Goal: Find contact information

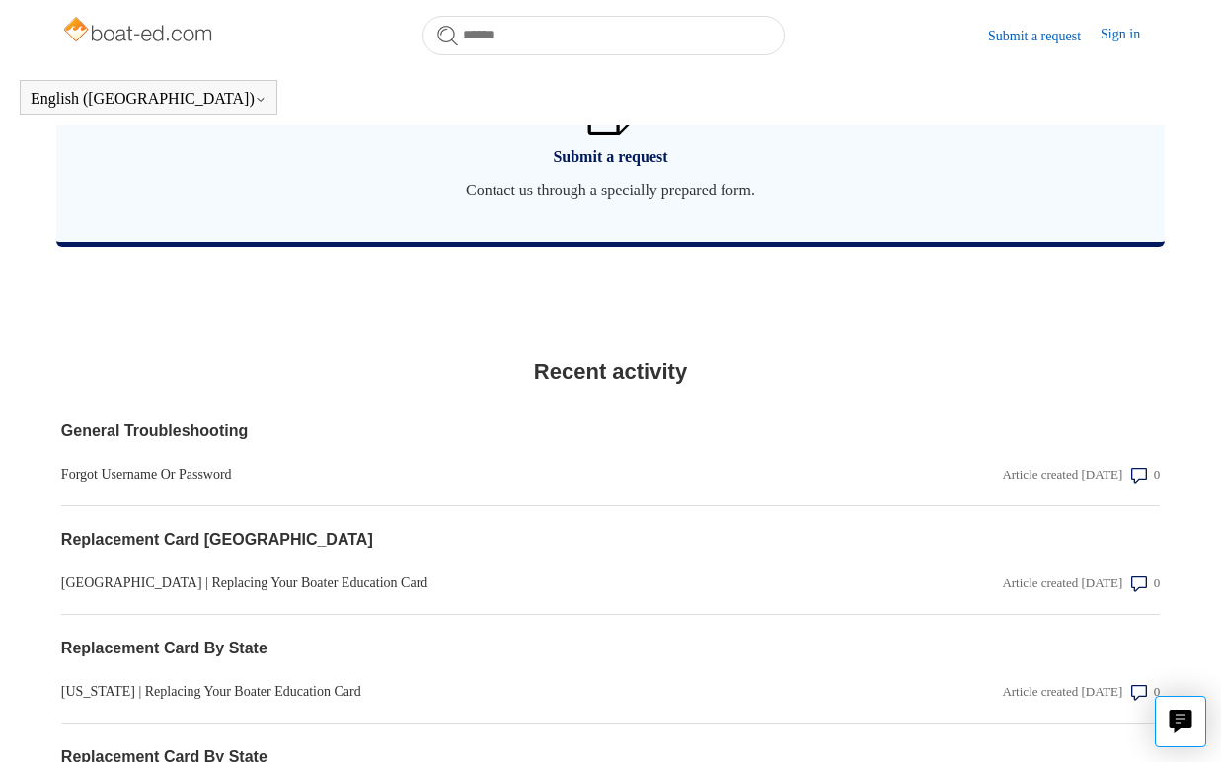
scroll to position [1623, 0]
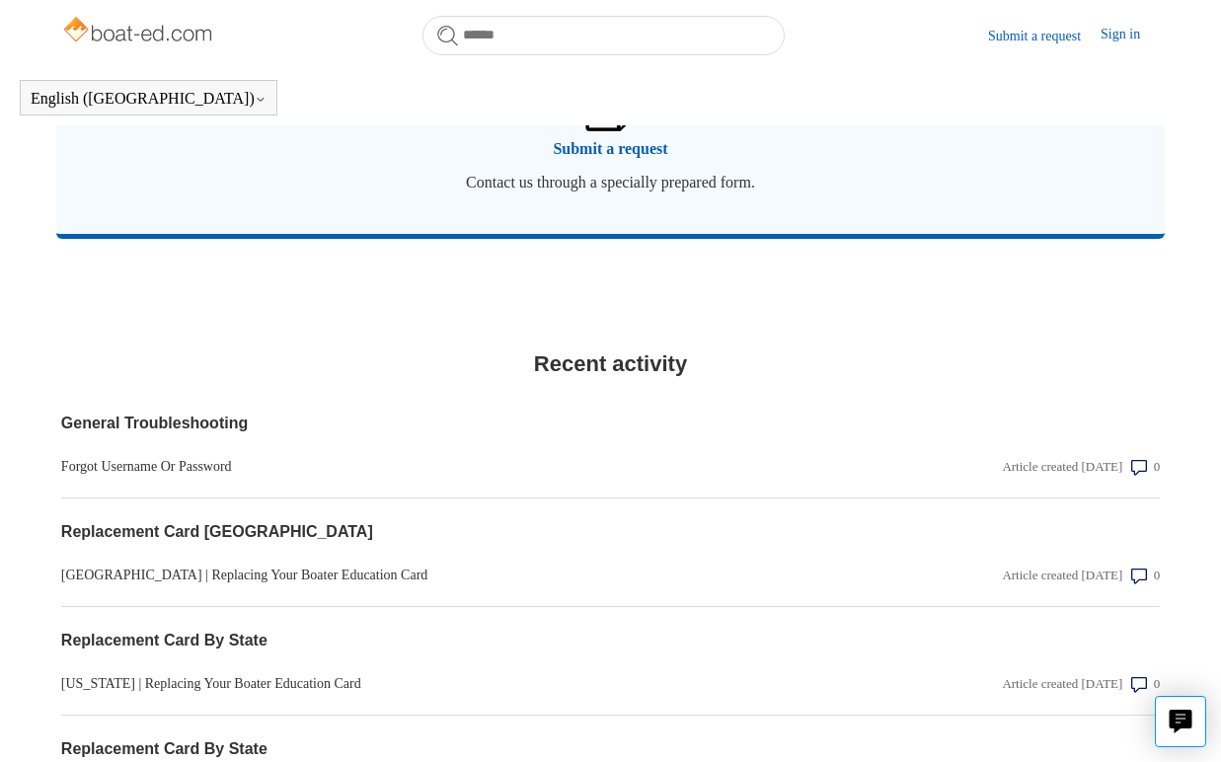
click at [560, 161] on span "Submit a request" at bounding box center [611, 149] width 1050 height 24
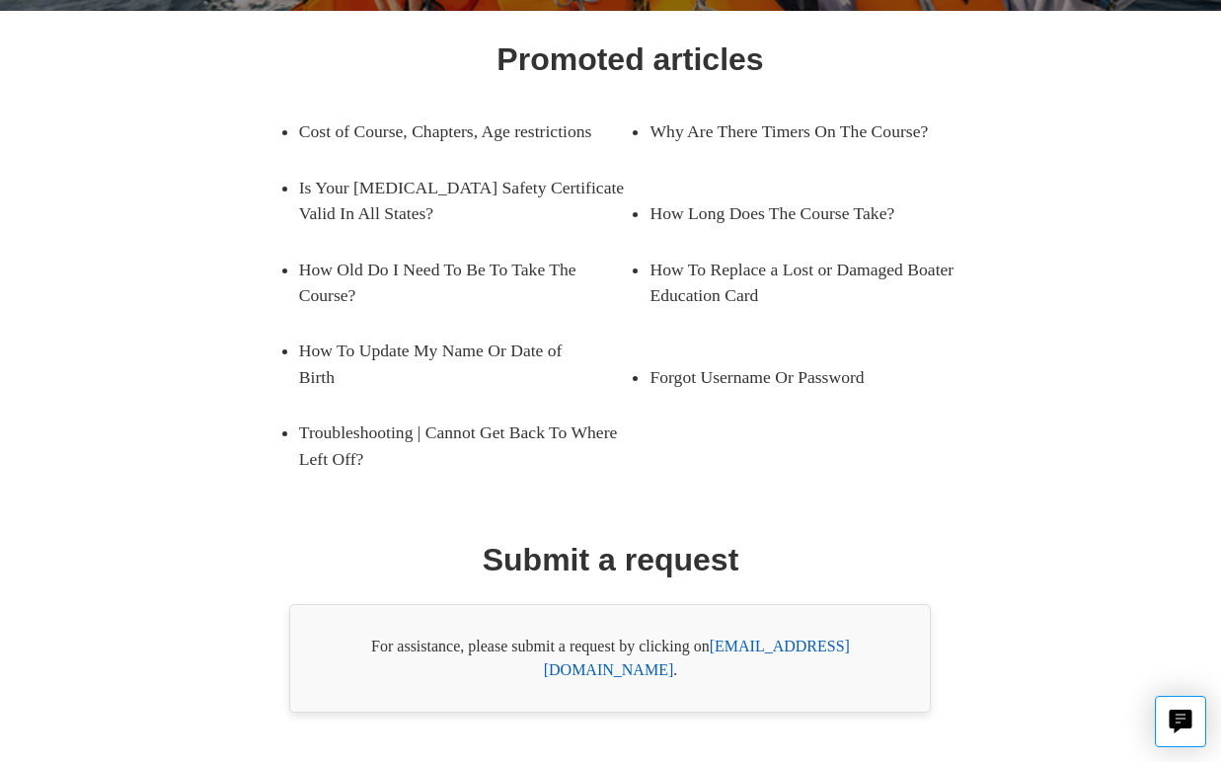
scroll to position [354, 0]
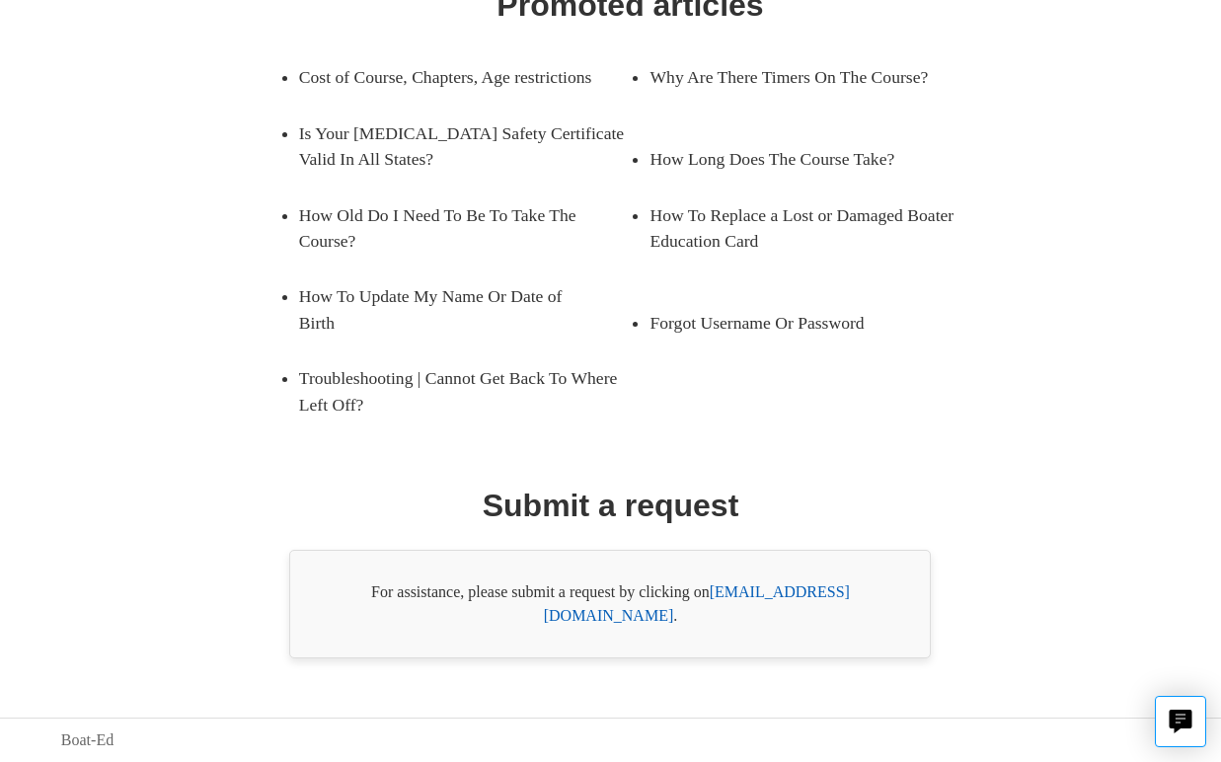
click at [740, 615] on link "[EMAIL_ADDRESS][DOMAIN_NAME]" at bounding box center [697, 604] width 306 height 40
drag, startPoint x: 875, startPoint y: 617, endPoint x: 716, endPoint y: 622, distance: 159.0
click at [716, 622] on div "For assistance, please submit a request by clicking on support@boat-ed.com ." at bounding box center [610, 604] width 642 height 109
copy link "support@boat-ed.com"
